Goal: Entertainment & Leisure: Consume media (video, audio)

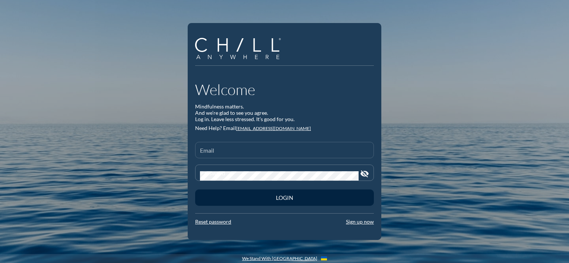
click at [271, 151] on input "Email" at bounding box center [284, 153] width 169 height 9
click at [259, 150] on input "Email" at bounding box center [284, 153] width 169 height 9
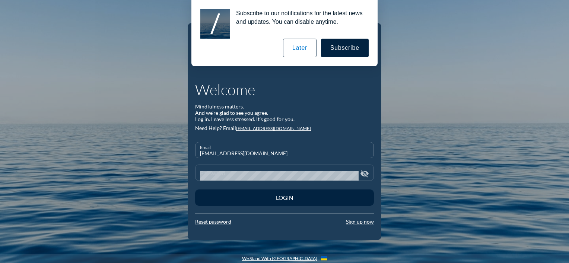
type input "[EMAIL_ADDRESS][DOMAIN_NAME]"
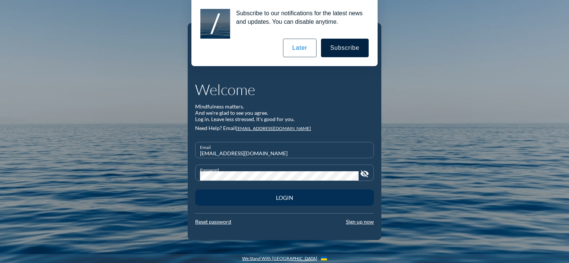
click at [256, 193] on button "Login" at bounding box center [284, 198] width 179 height 16
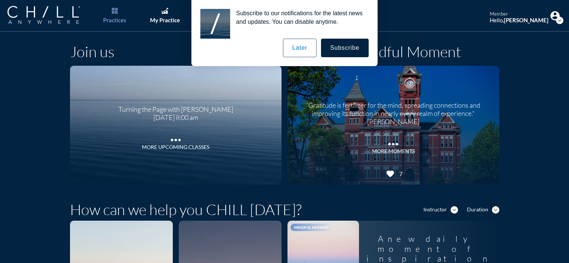
click at [298, 51] on button "Later" at bounding box center [299, 48] width 33 height 19
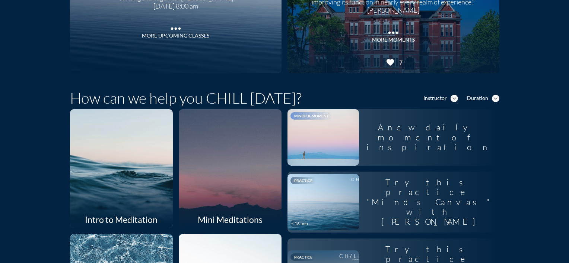
scroll to position [149, 0]
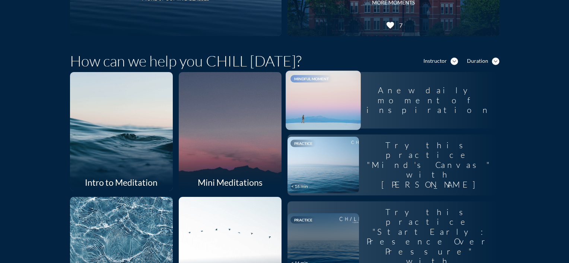
click at [356, 110] on div at bounding box center [322, 101] width 75 height 60
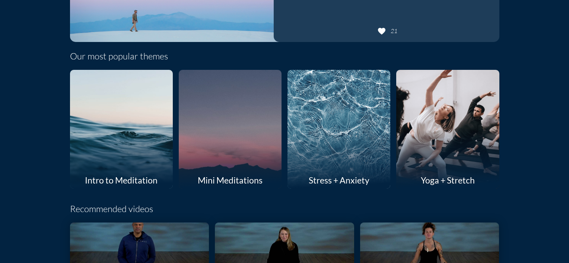
scroll to position [186, 0]
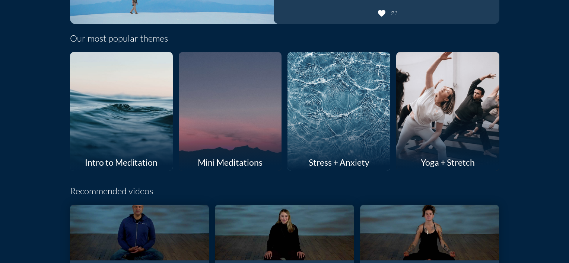
click at [115, 132] on div at bounding box center [121, 111] width 109 height 126
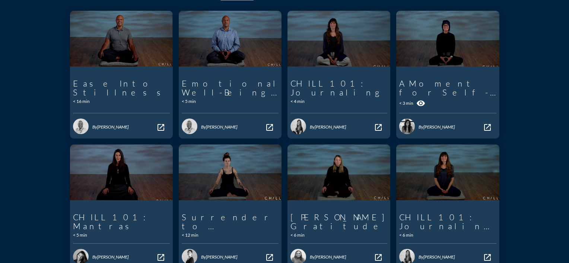
scroll to position [37, 0]
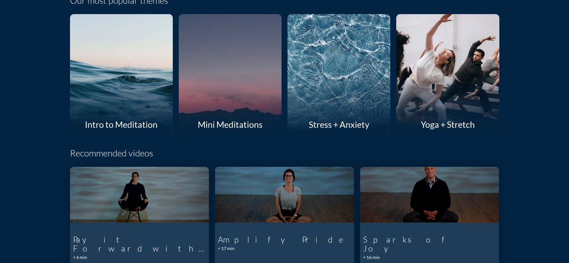
scroll to position [223, 0]
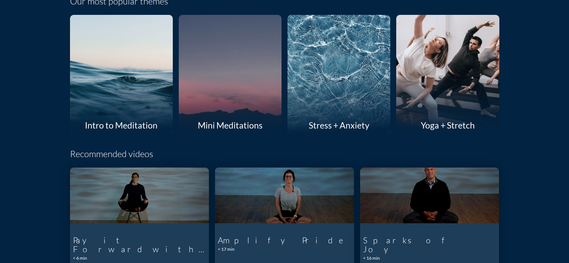
click at [436, 86] on div at bounding box center [447, 74] width 109 height 126
